Goal: Task Accomplishment & Management: Complete application form

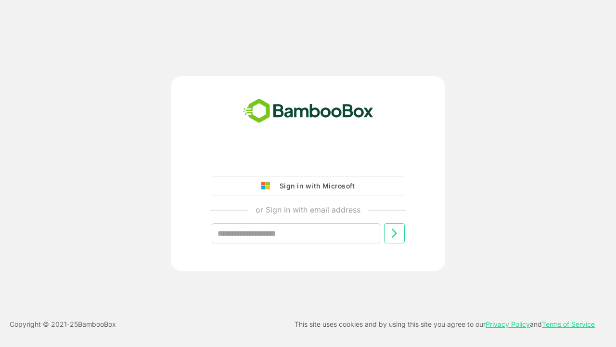
type input "**********"
click at [394, 233] on icon at bounding box center [394, 233] width 12 height 12
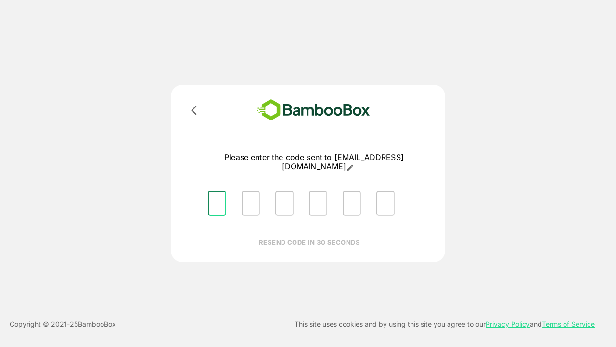
type input "*"
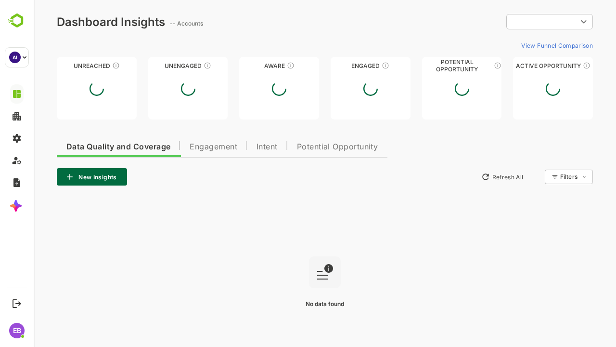
type input "**********"
